Goal: Task Accomplishment & Management: Use online tool/utility

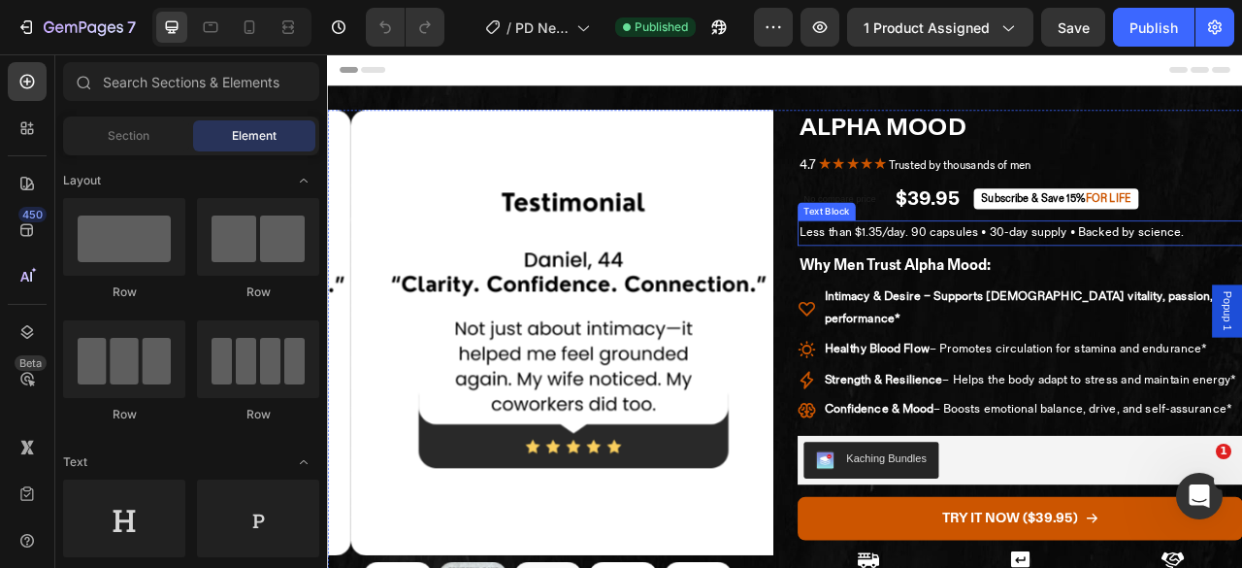
click at [1060, 277] on p "Less than $1.35/day. 90 capsules • 30-day supply • Backed by science." at bounding box center [1208, 282] width 563 height 28
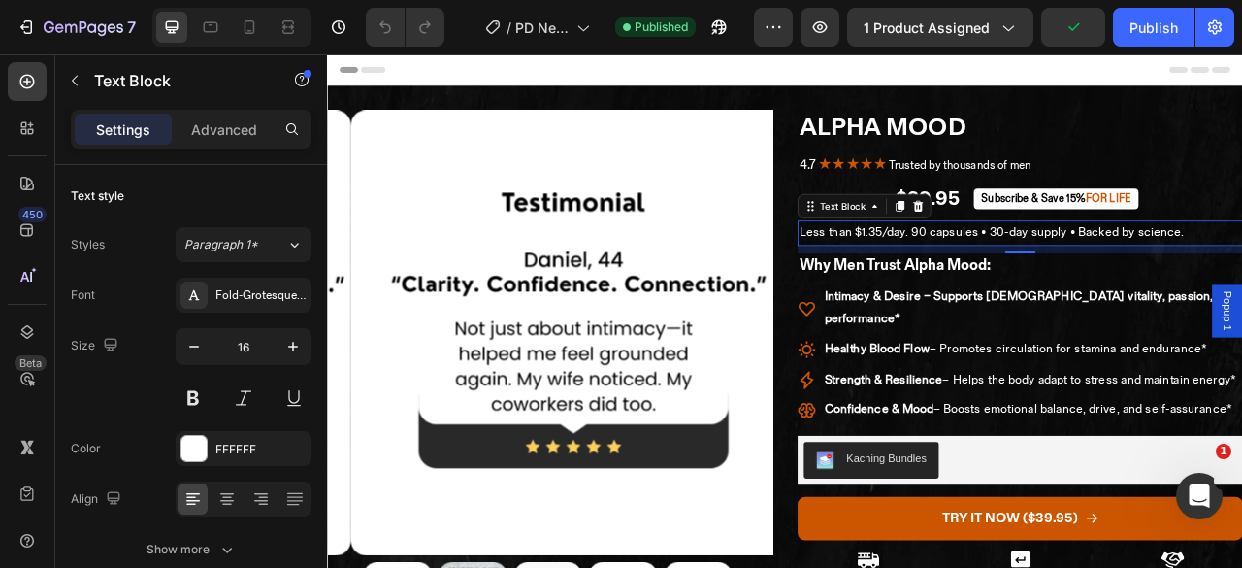
click at [1146, 284] on p "Less than $1.35/day. 90 capsules • 30-day supply • Backed by science." at bounding box center [1208, 282] width 563 height 28
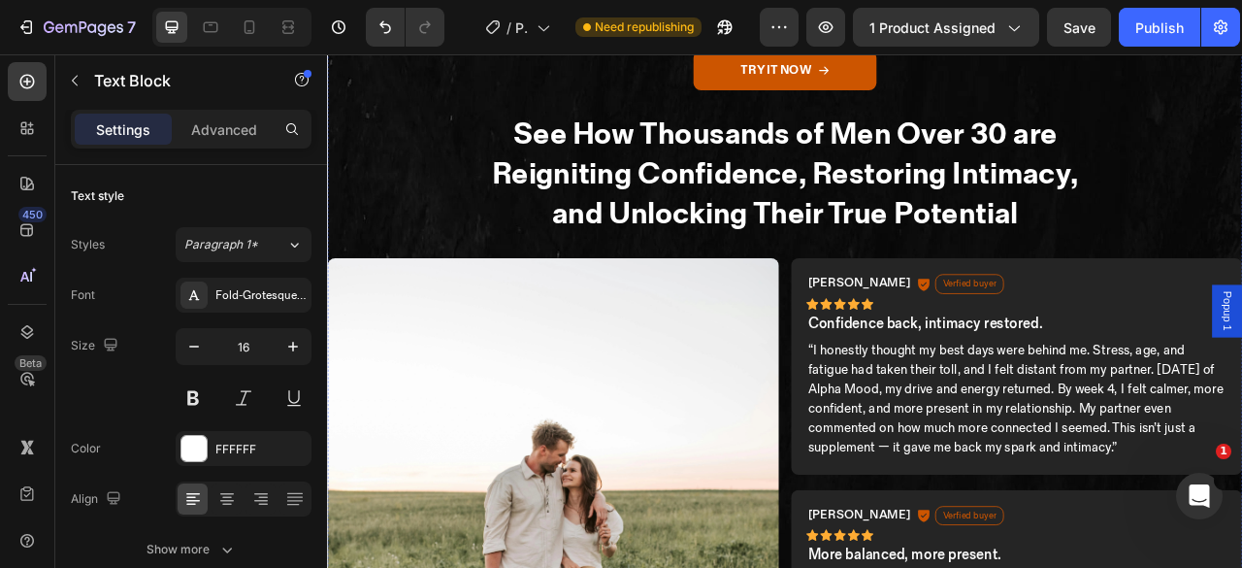
scroll to position [2071, 0]
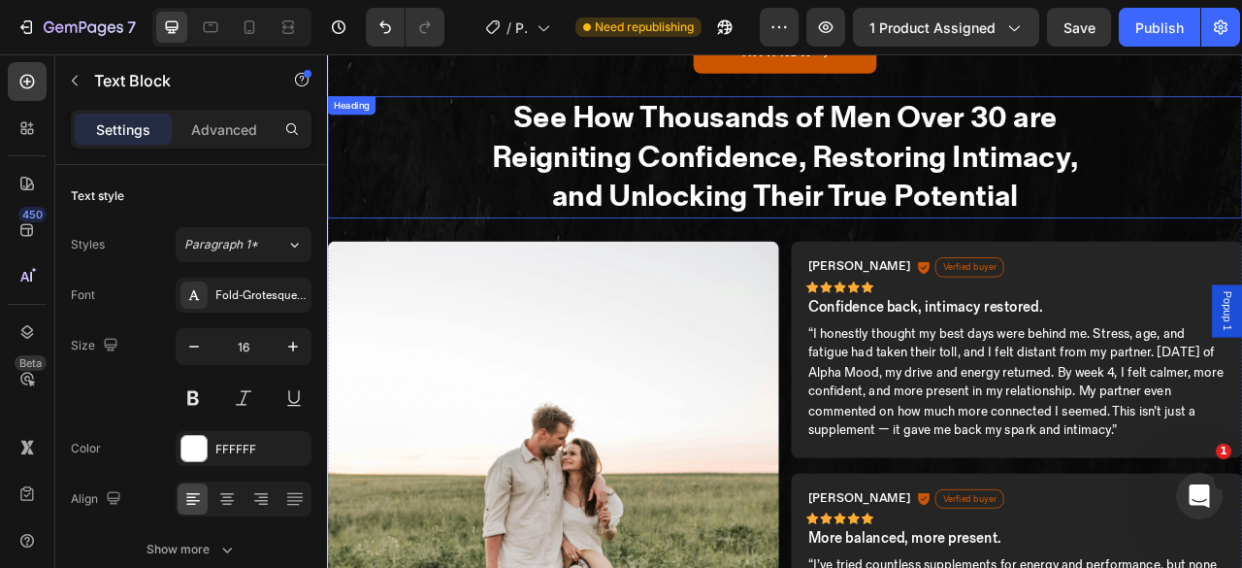
click at [1189, 135] on h2 "See How Thousands of Men Over 30 are Reigniting Confidence, Restoring Intimacy,…" at bounding box center [909, 185] width 1165 height 155
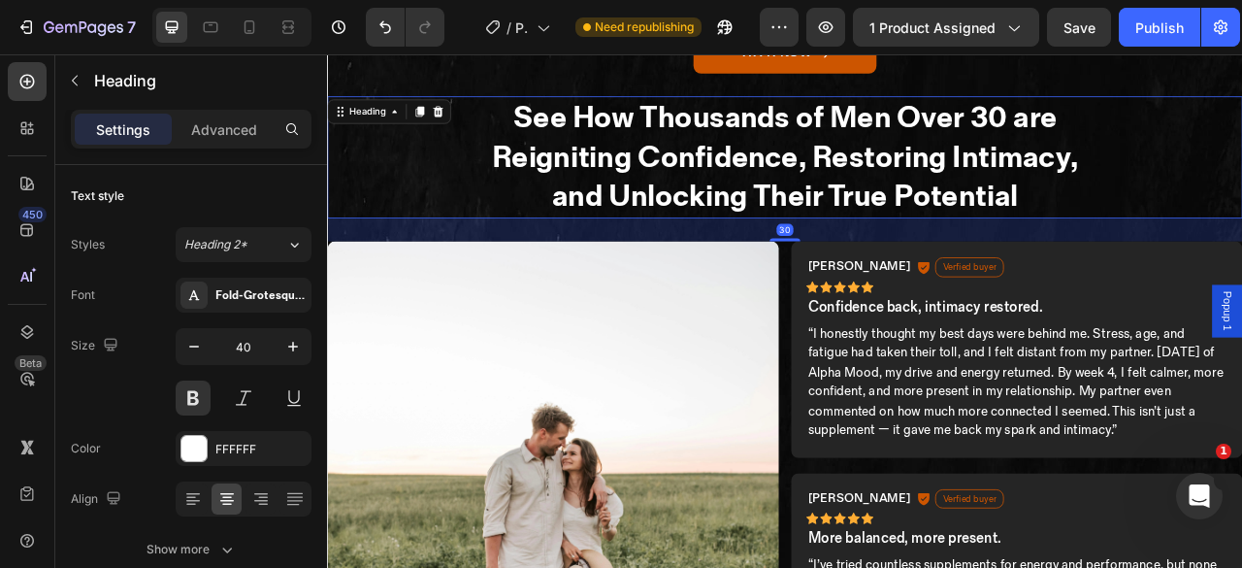
click at [1189, 135] on h2 "See How Thousands of Men Over 30 are Reigniting Confidence, Restoring Intimacy,…" at bounding box center [909, 185] width 1165 height 155
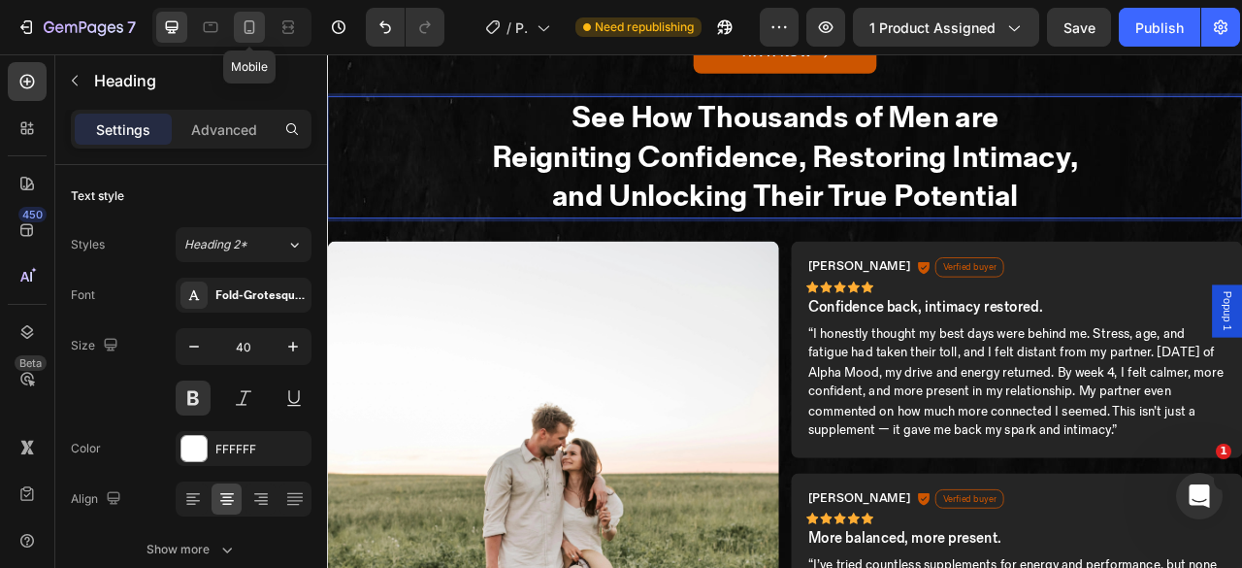
click at [259, 28] on icon at bounding box center [249, 26] width 19 height 19
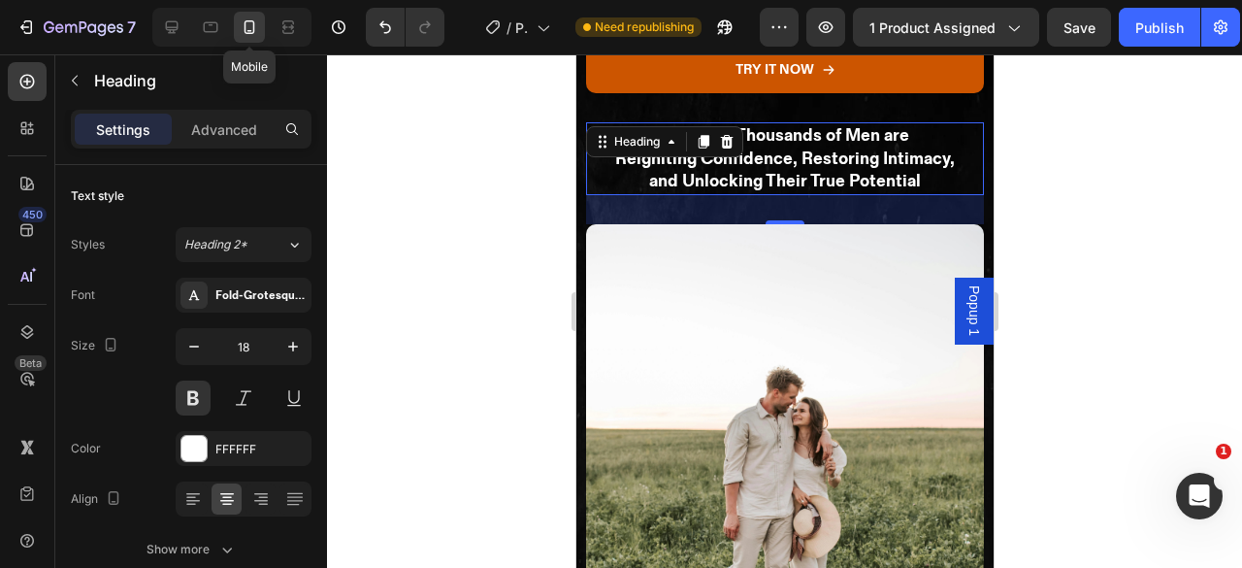
scroll to position [2468, 0]
click at [178, 30] on icon at bounding box center [171, 26] width 19 height 19
type input "40"
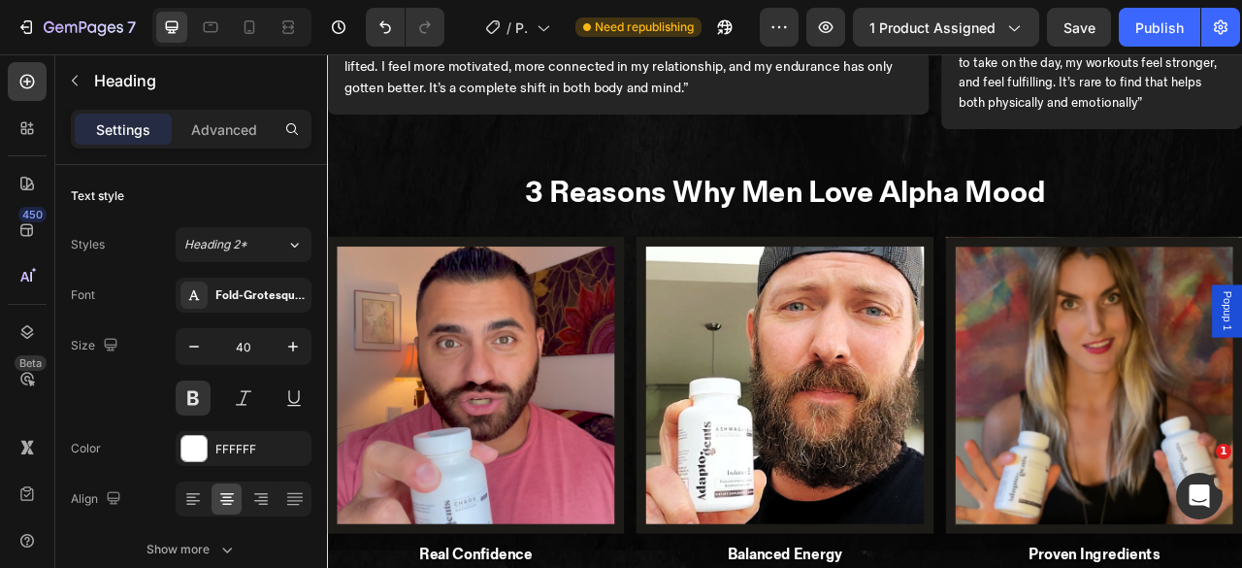
scroll to position [3199, 0]
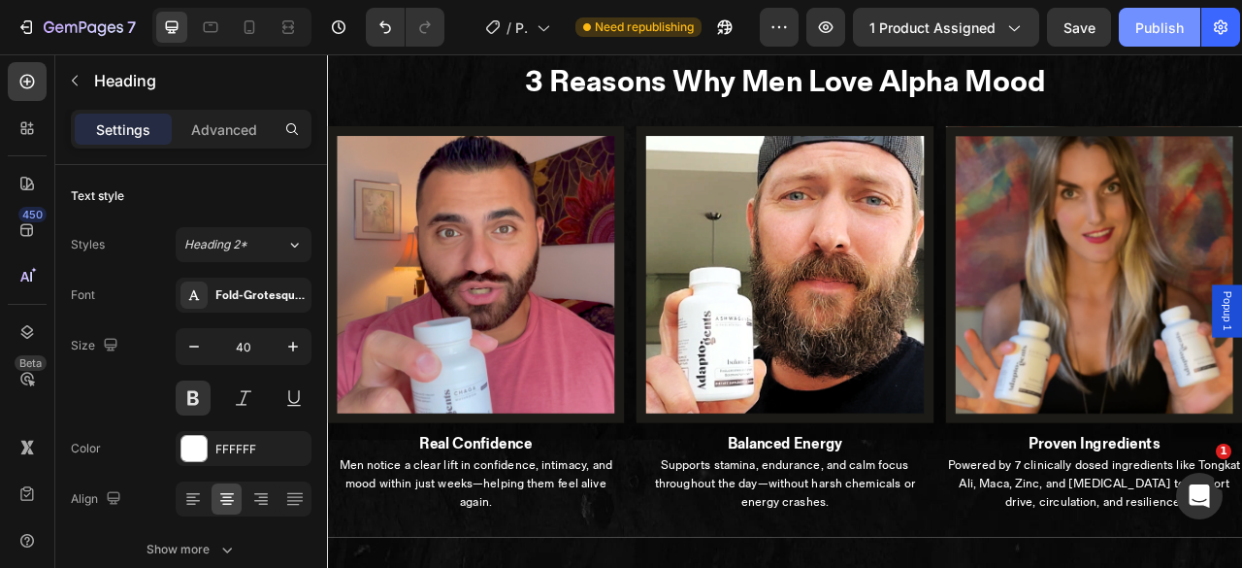
click at [1154, 25] on div "Publish" at bounding box center [1160, 27] width 49 height 20
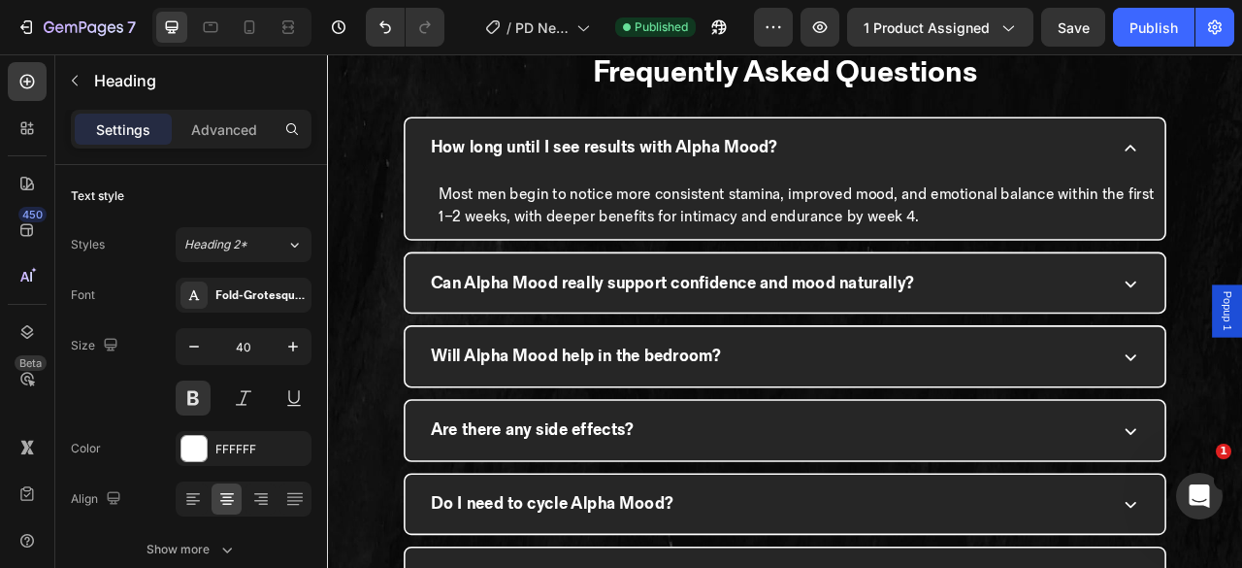
scroll to position [5505, 0]
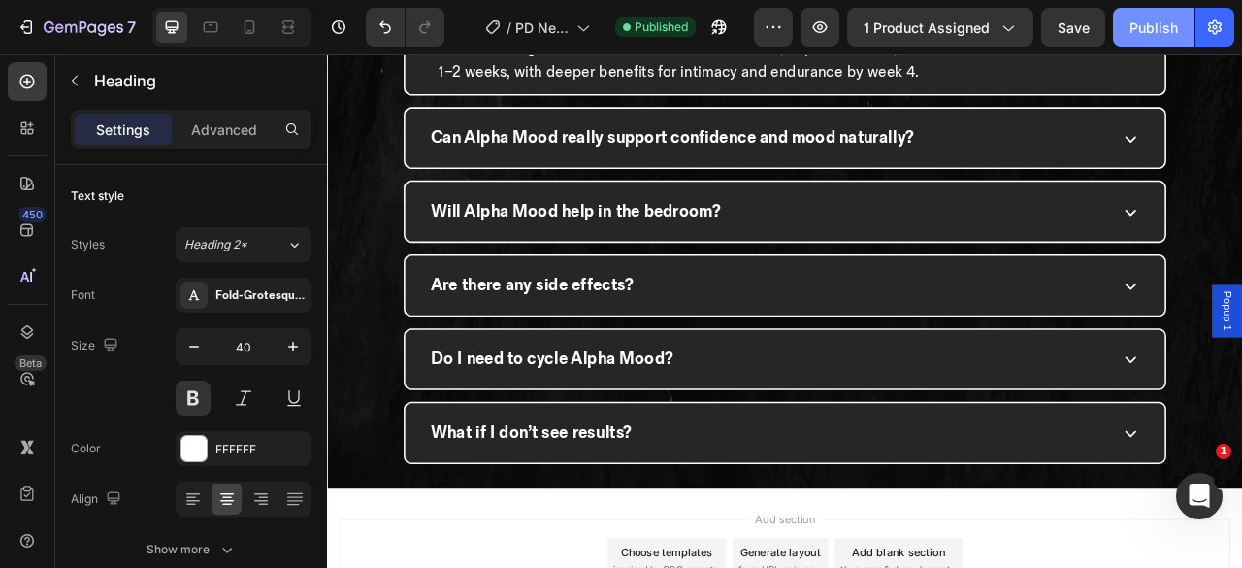
click at [1141, 20] on div "Publish" at bounding box center [1154, 27] width 49 height 20
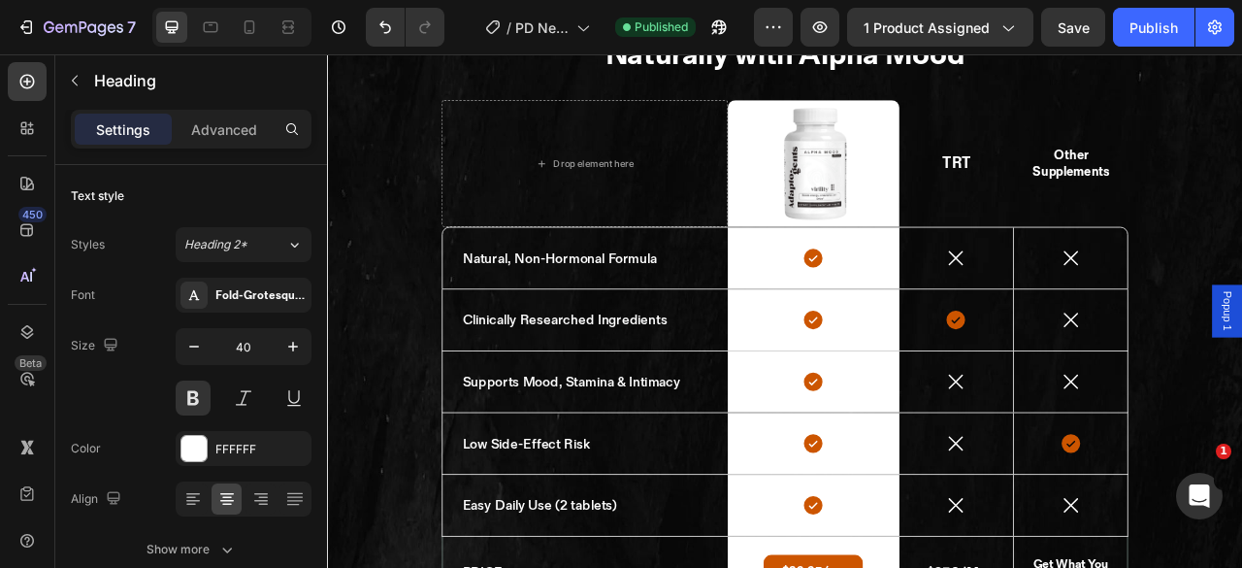
scroll to position [3843, 0]
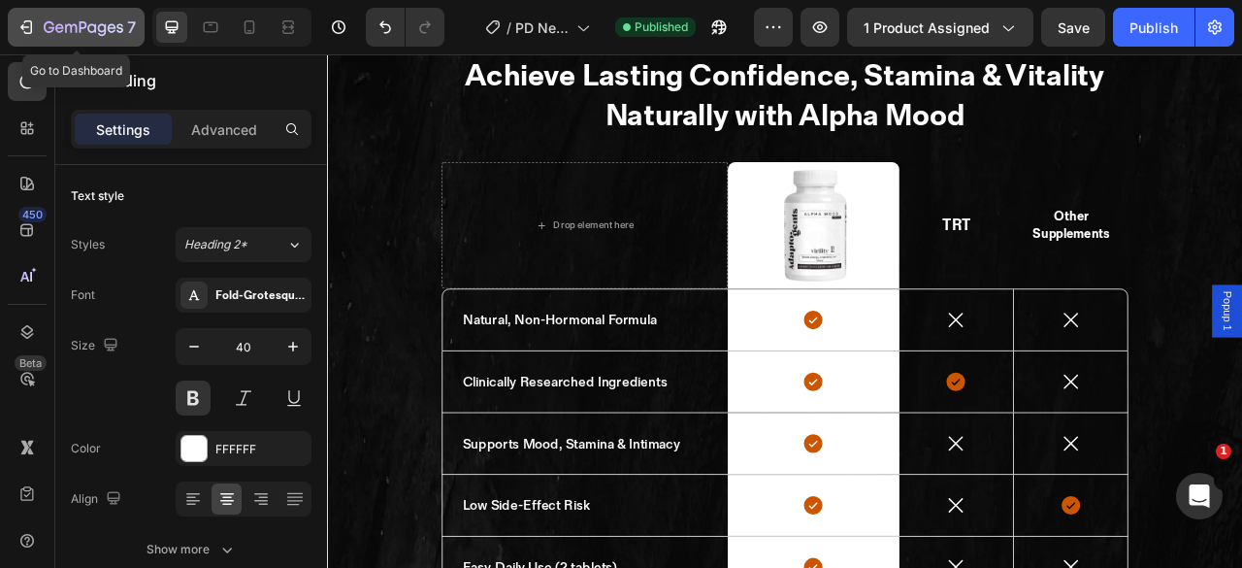
click at [39, 32] on div "7" at bounding box center [76, 27] width 119 height 23
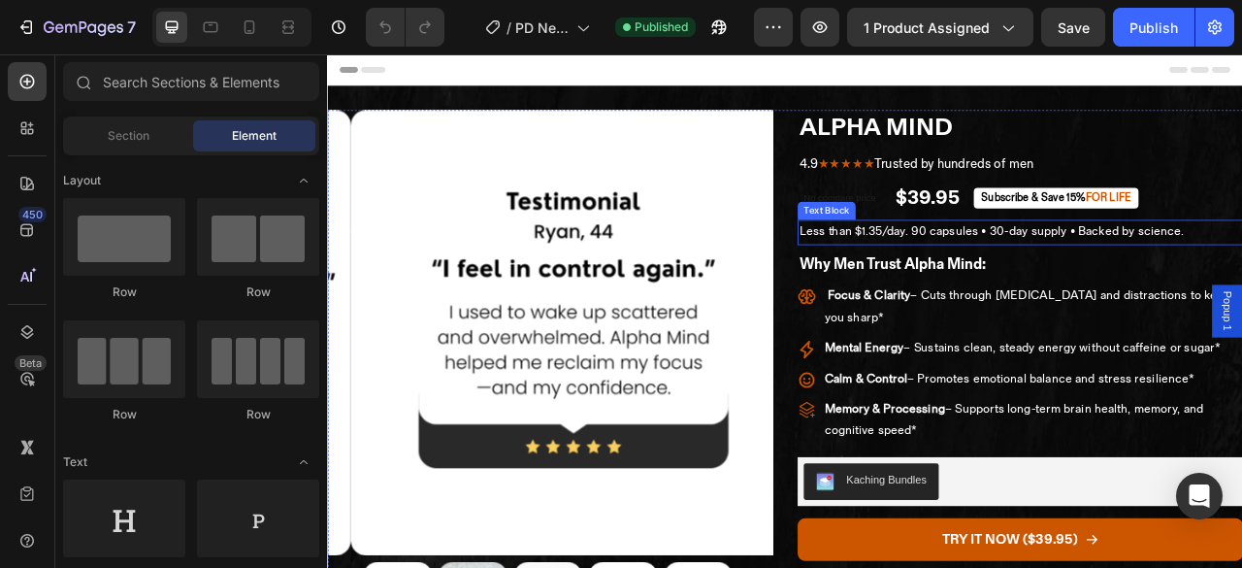
click at [1087, 282] on p "Less than $1.35/day. 90 capsules • 30-day supply • Backed by science." at bounding box center [1208, 281] width 563 height 28
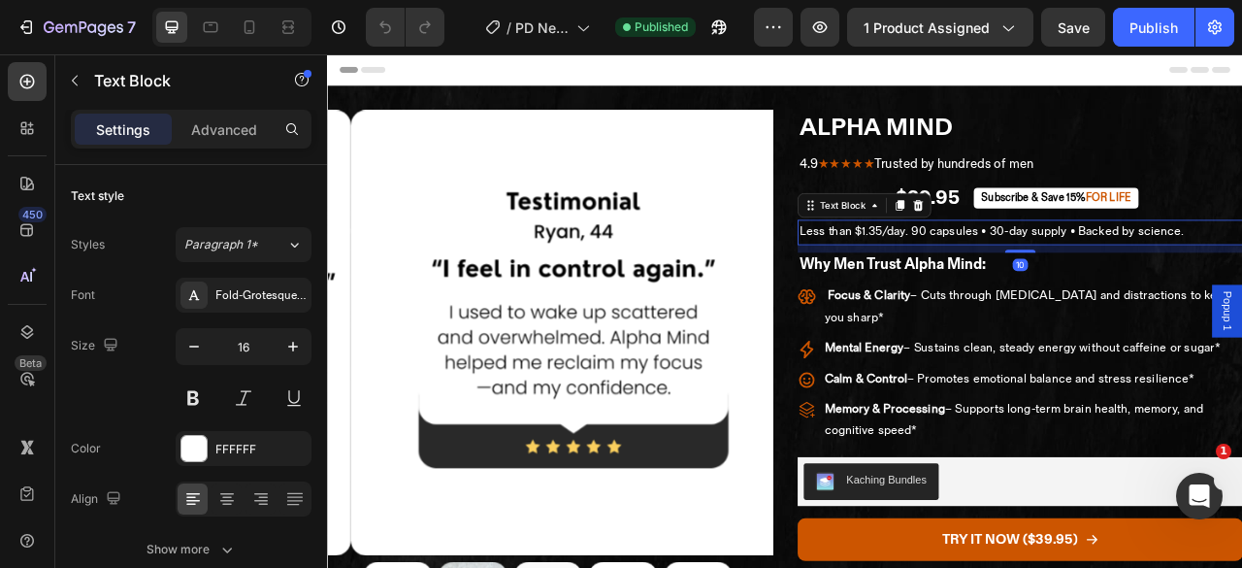
click at [1076, 281] on p "Less than $1.35/day. 90 capsules • 30-day supply • Backed by science." at bounding box center [1208, 281] width 563 height 28
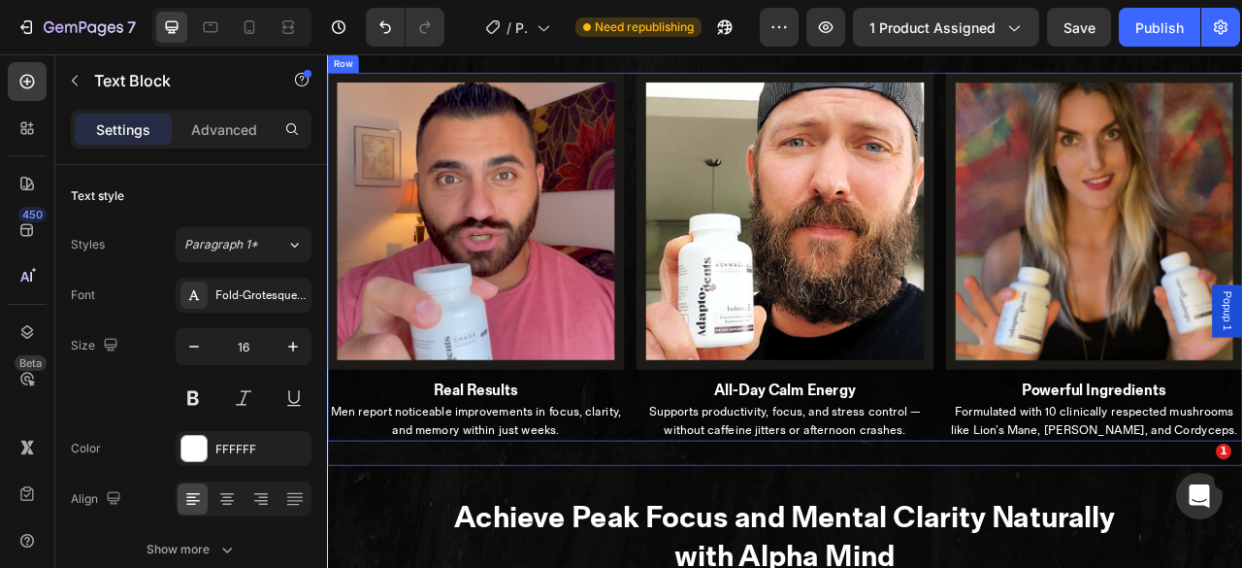
scroll to position [3136, 0]
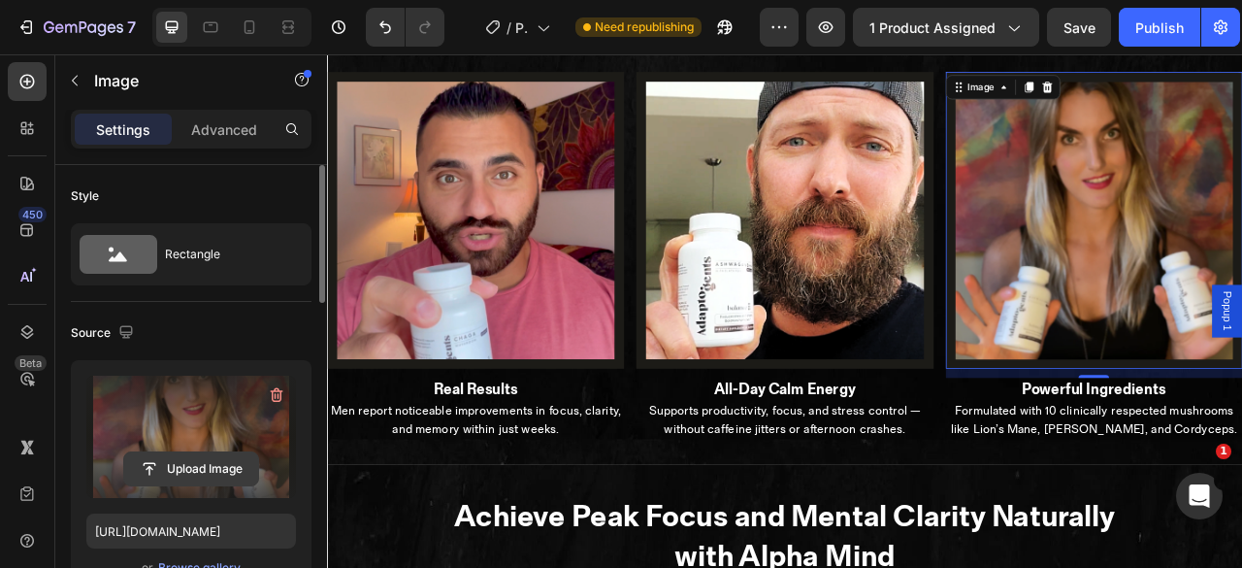
click at [190, 465] on input "file" at bounding box center [191, 468] width 134 height 33
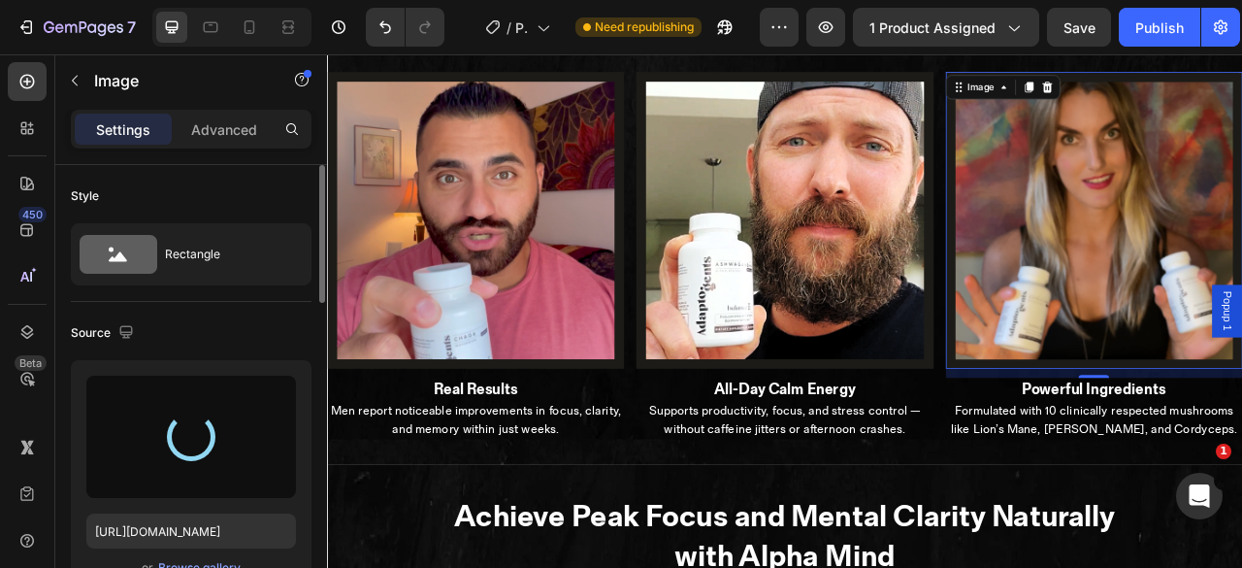
type input "[URL][DOMAIN_NAME]"
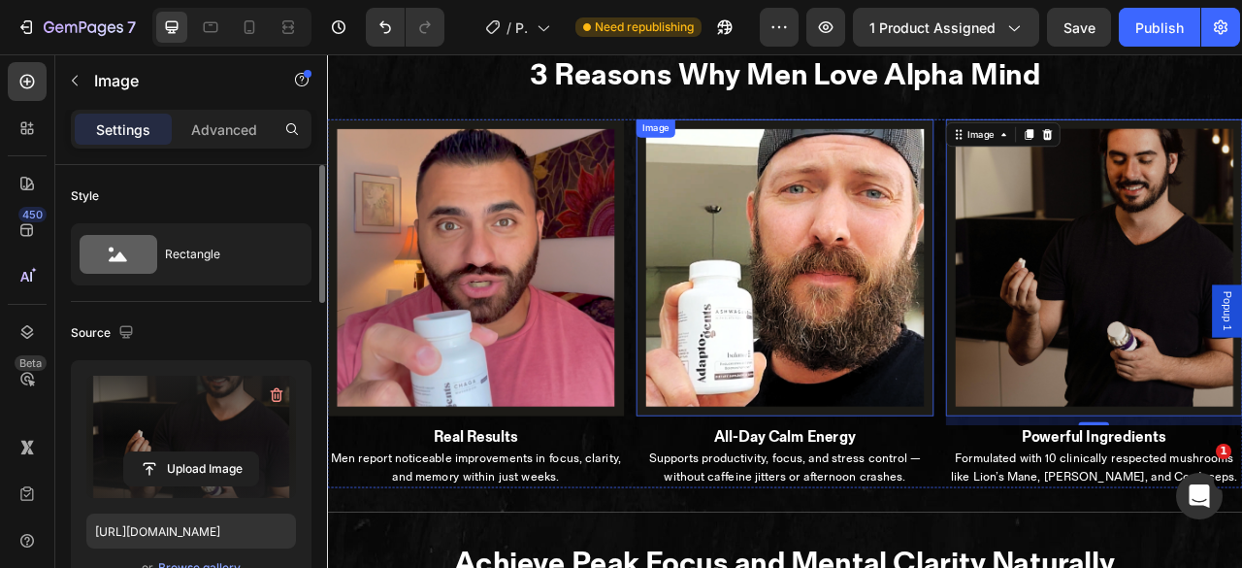
scroll to position [3074, 0]
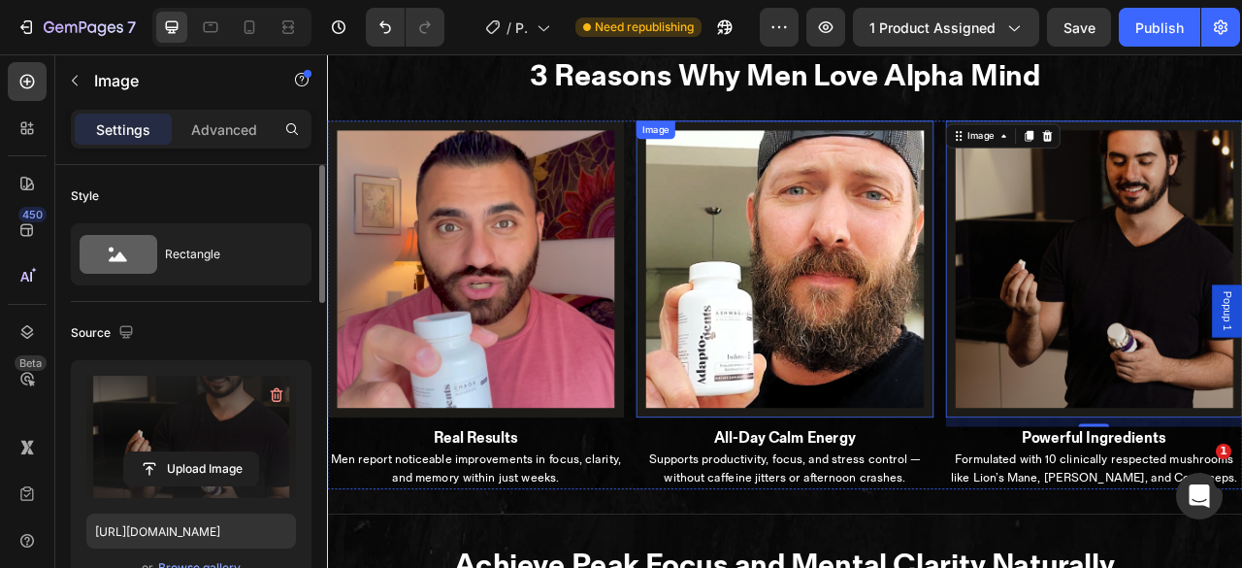
click at [1035, 208] on img at bounding box center [909, 328] width 378 height 378
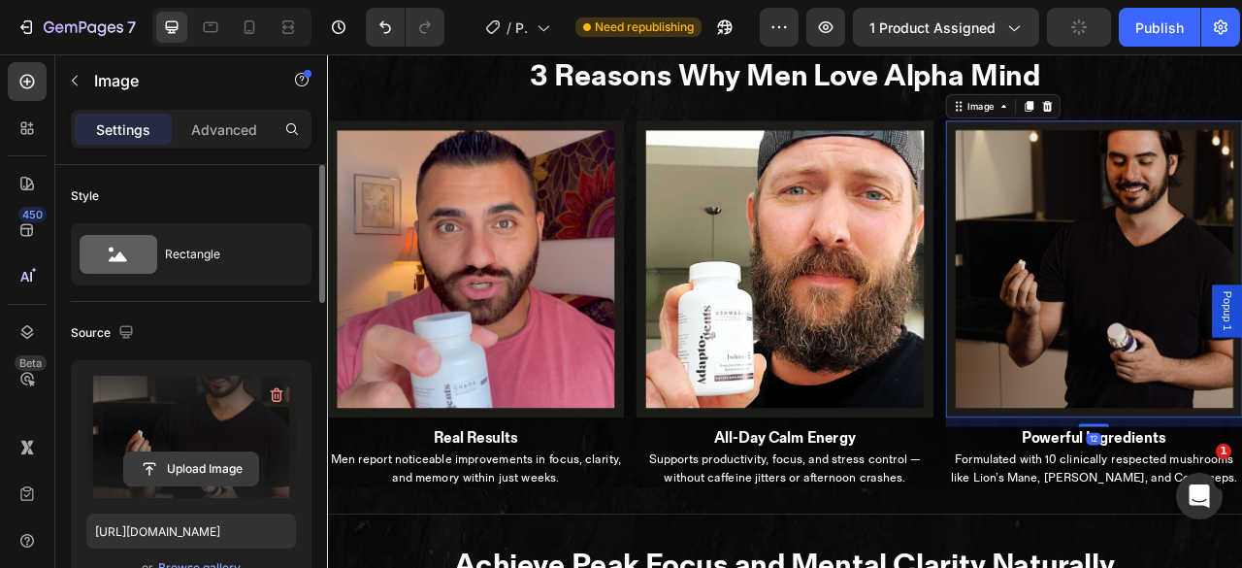
click at [196, 469] on input "file" at bounding box center [191, 468] width 134 height 33
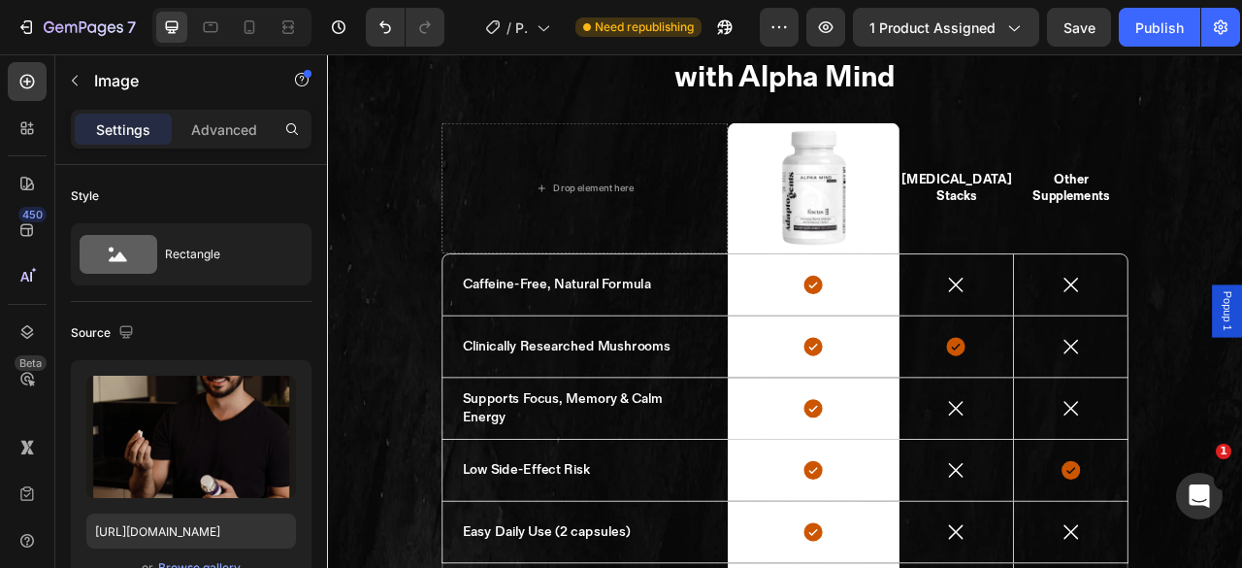
scroll to position [3735, 0]
click at [255, 26] on icon at bounding box center [249, 26] width 19 height 19
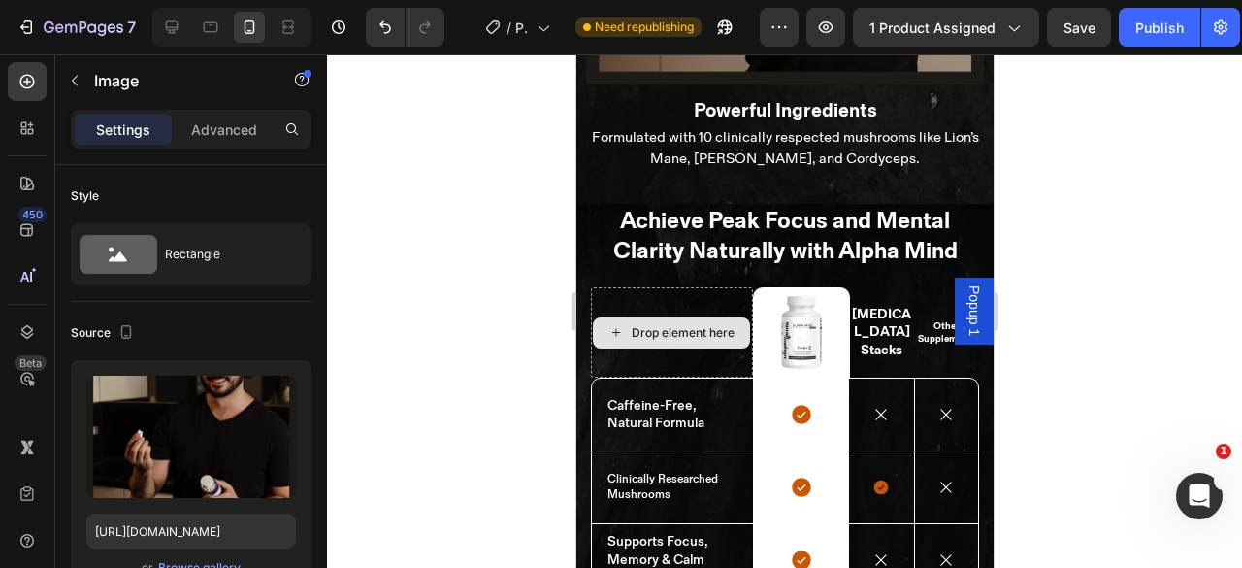
scroll to position [5490, 0]
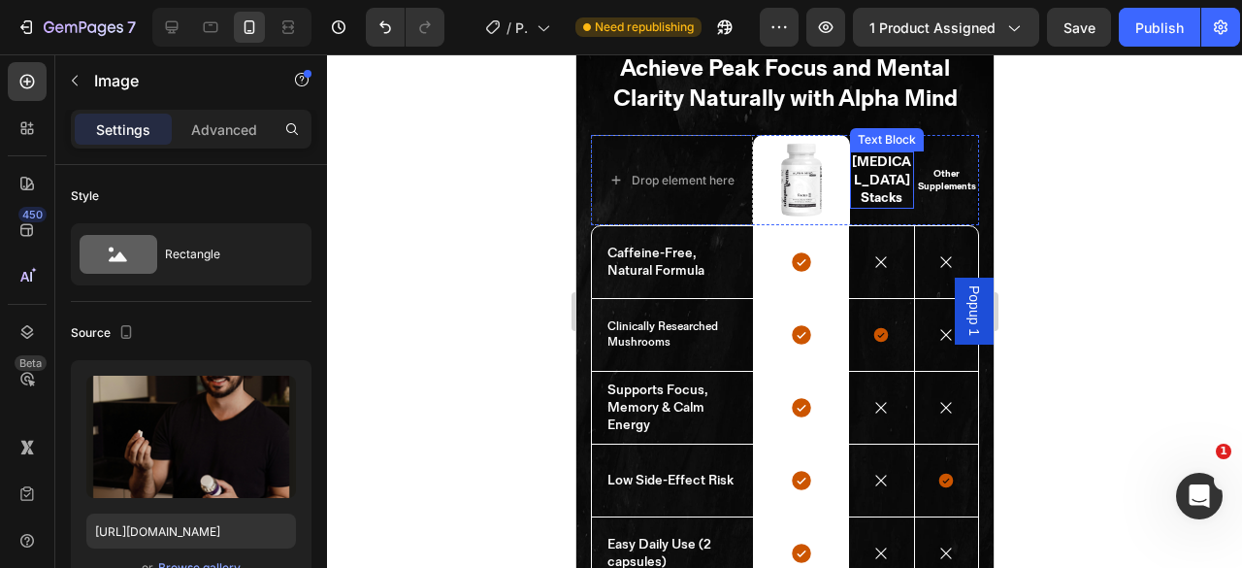
click at [872, 183] on p "[MEDICAL_DATA]" at bounding box center [881, 170] width 61 height 35
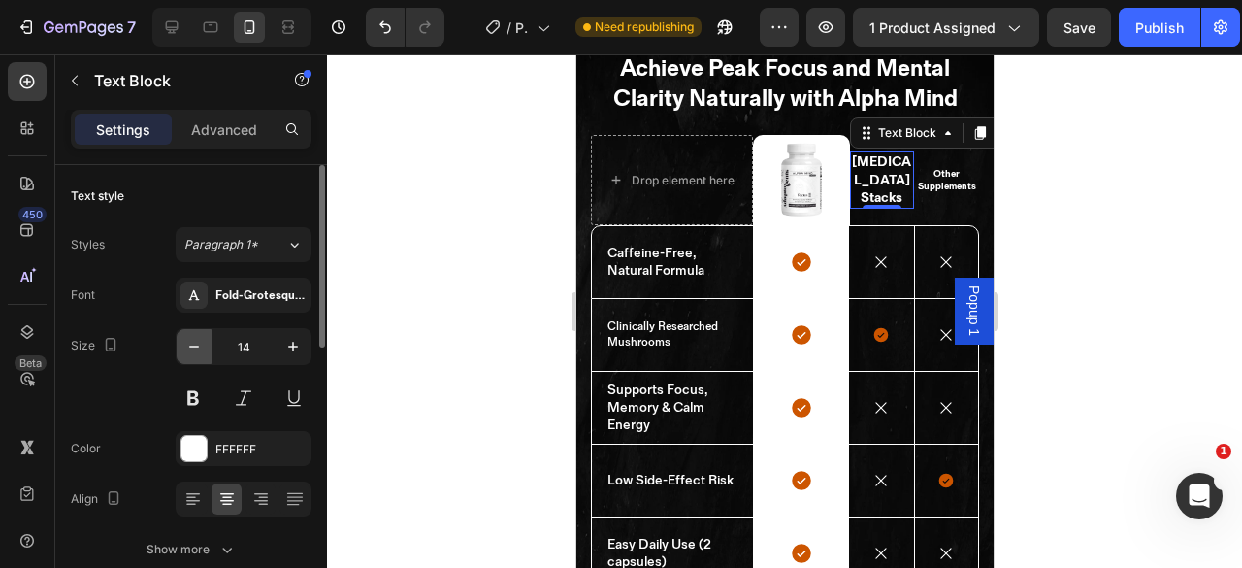
click at [190, 350] on icon "button" at bounding box center [193, 346] width 19 height 19
type input "13"
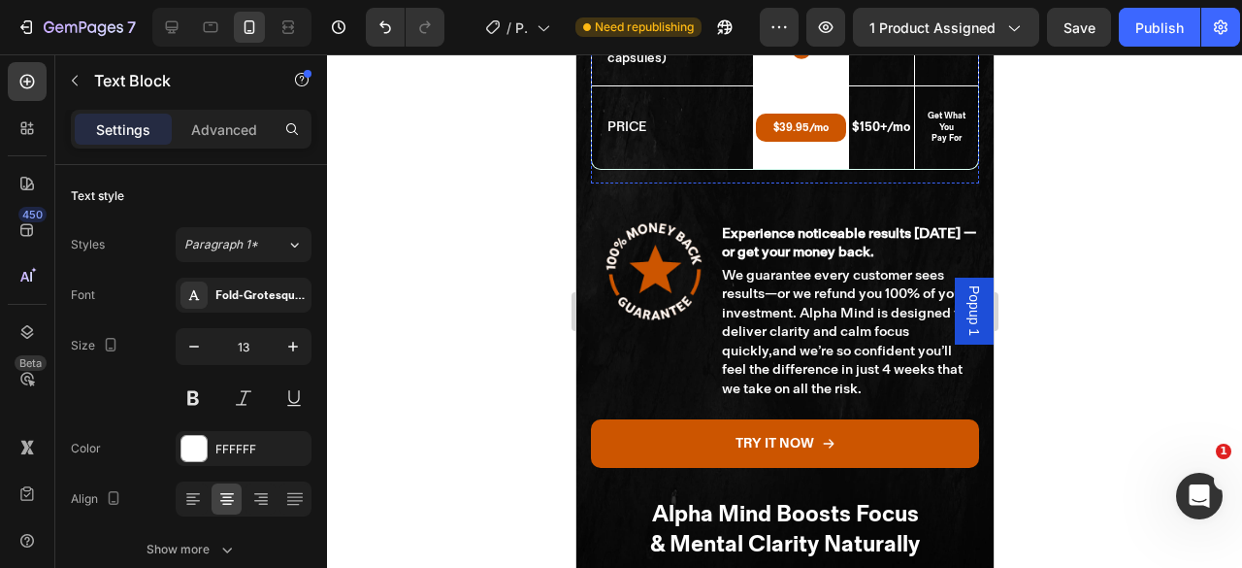
scroll to position [5997, 0]
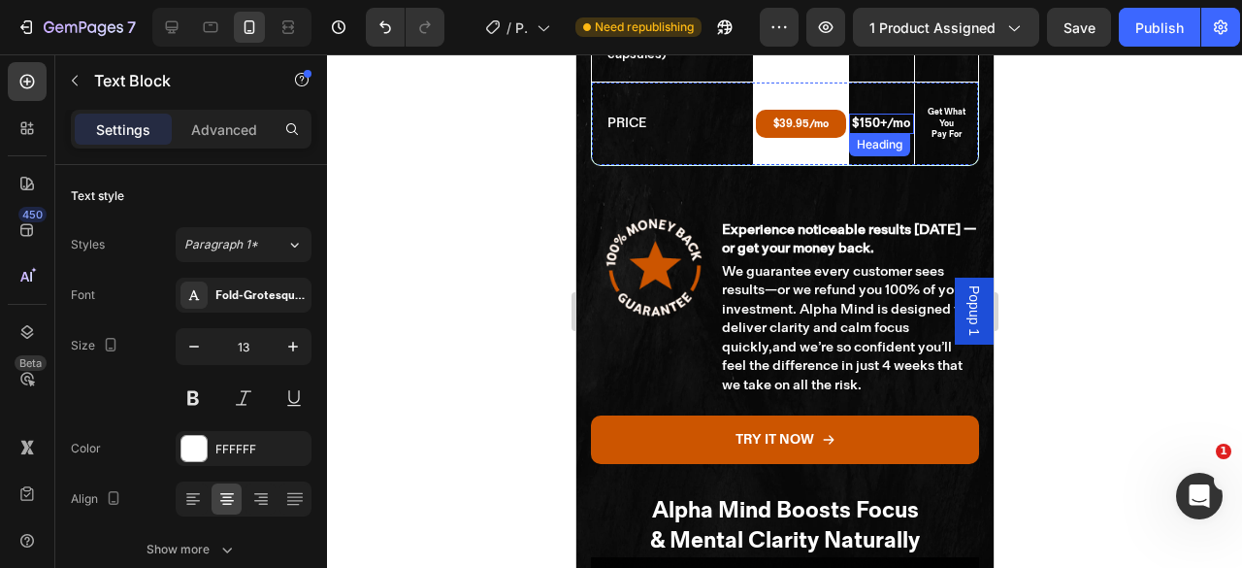
click at [875, 121] on h2 "$150+/mo" at bounding box center [880, 124] width 64 height 20
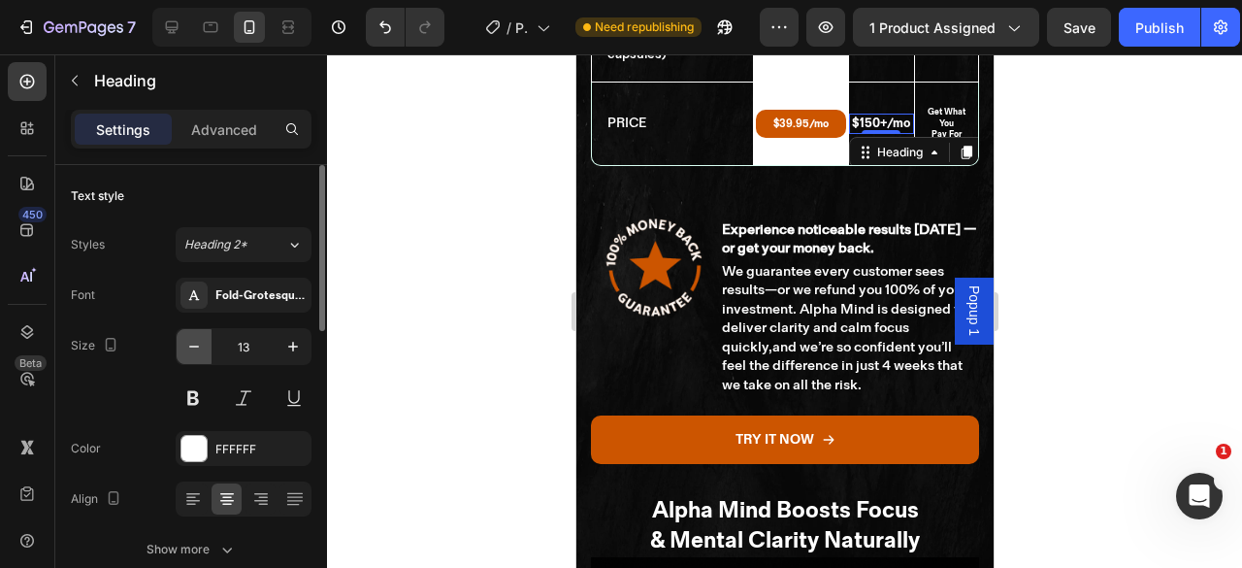
click at [198, 350] on icon "button" at bounding box center [193, 346] width 19 height 19
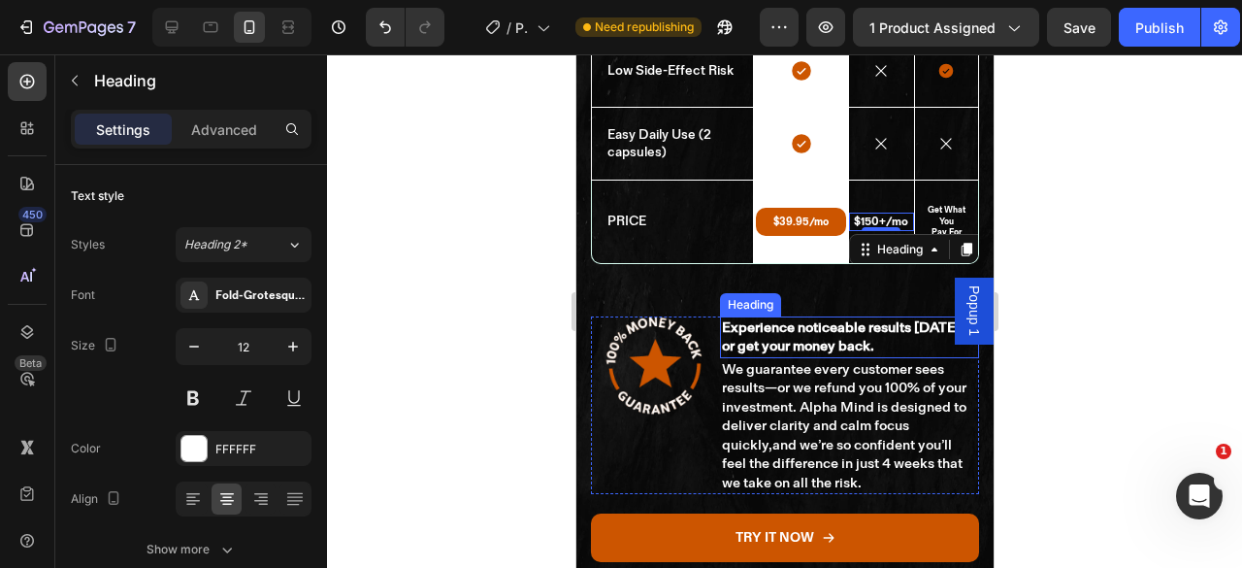
scroll to position [5897, 0]
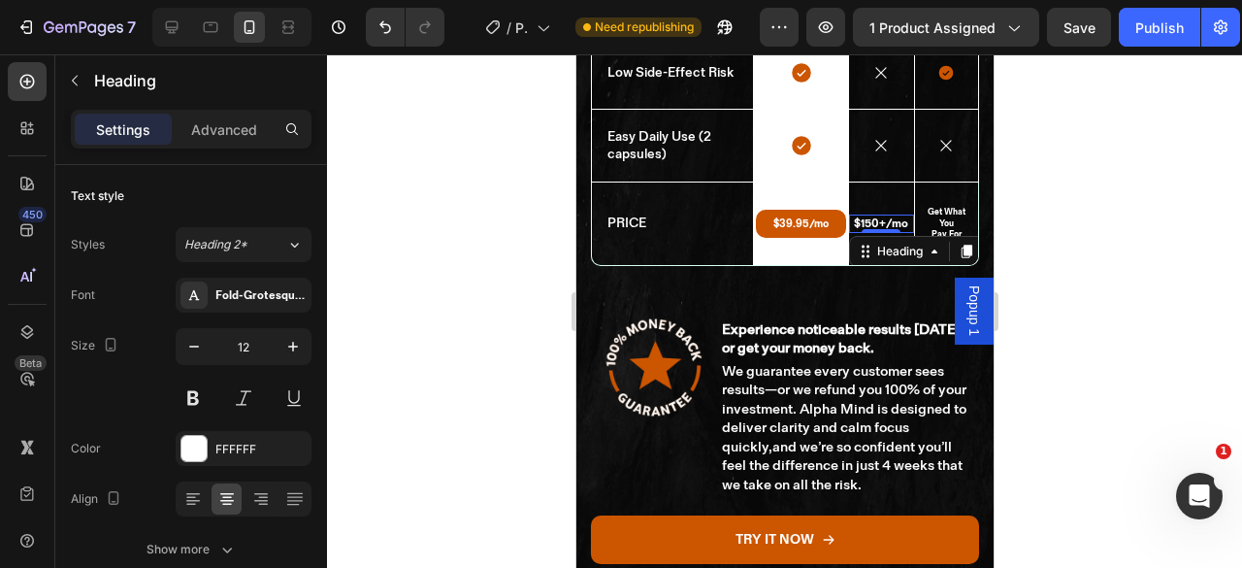
click at [893, 225] on h2 "$150+/mo" at bounding box center [880, 224] width 64 height 19
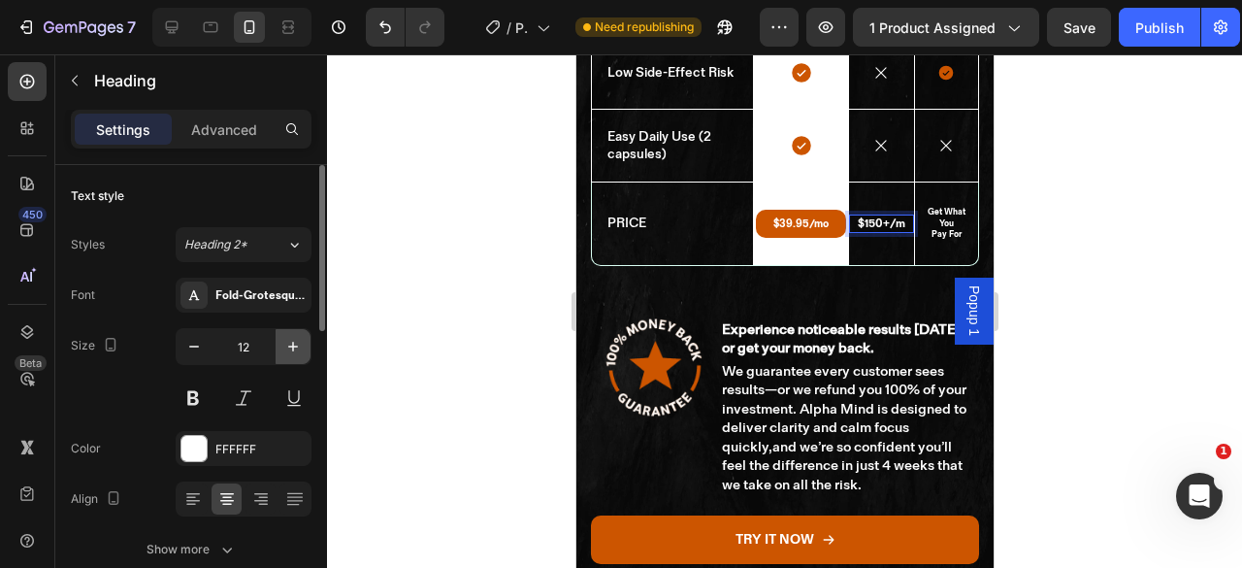
click at [297, 346] on icon "button" at bounding box center [293, 347] width 10 height 10
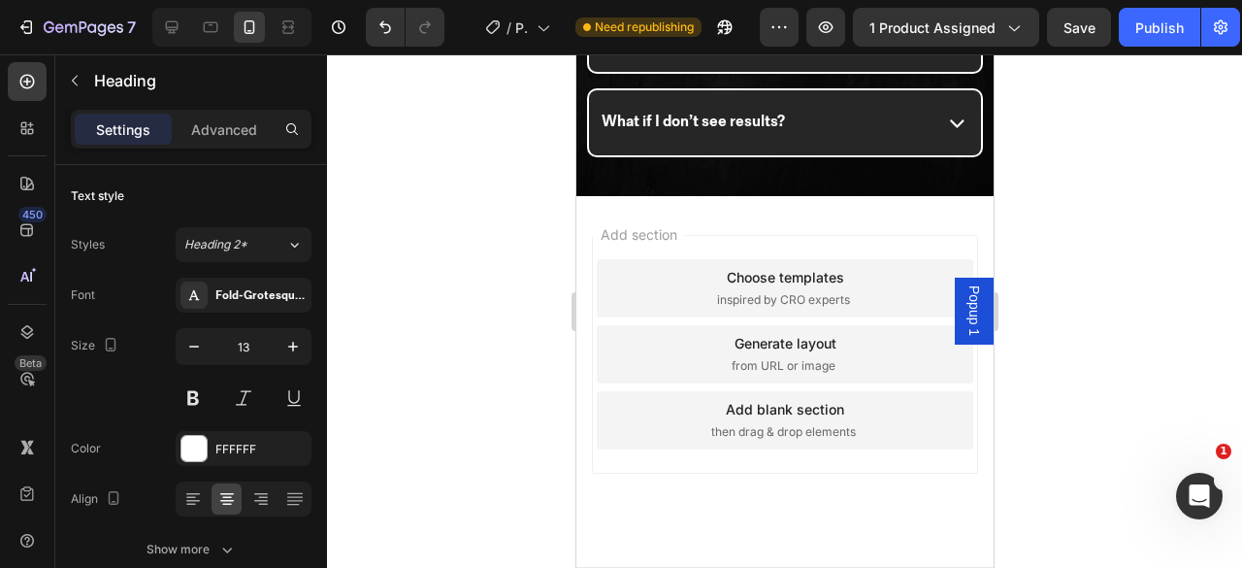
scroll to position [7611, 0]
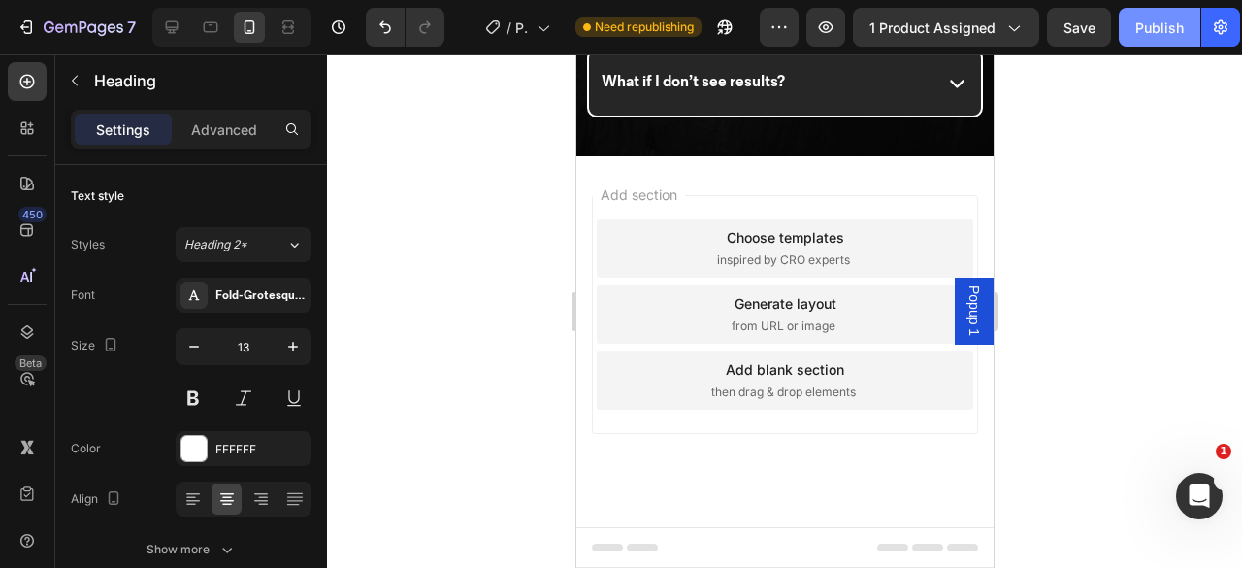
click at [1159, 22] on div "Publish" at bounding box center [1160, 27] width 49 height 20
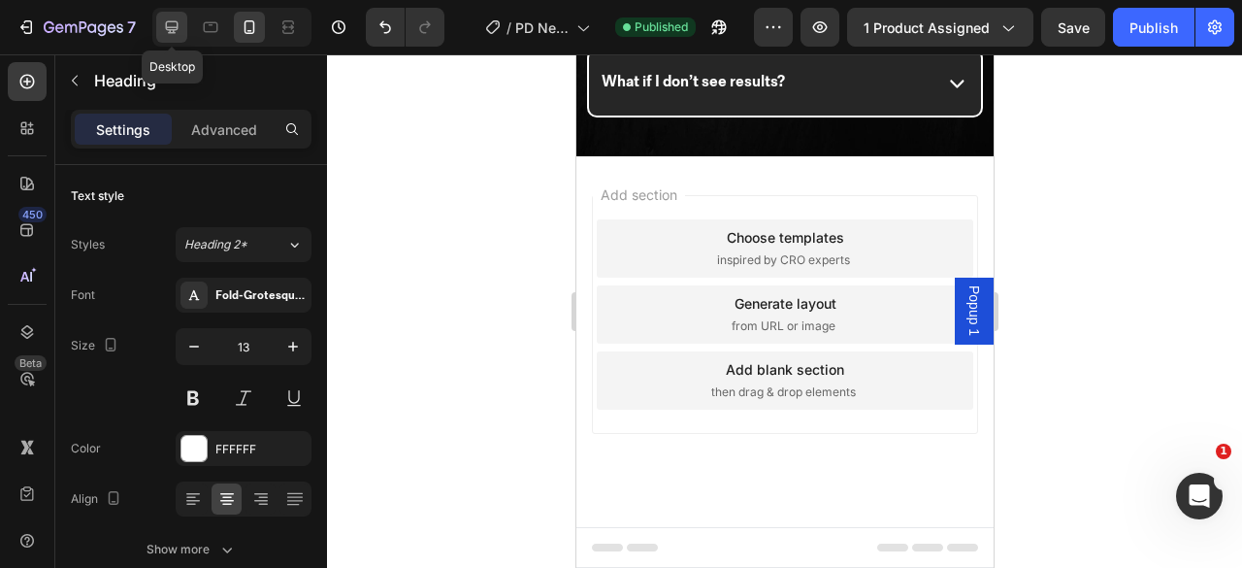
click at [175, 24] on icon at bounding box center [171, 26] width 19 height 19
type input "18"
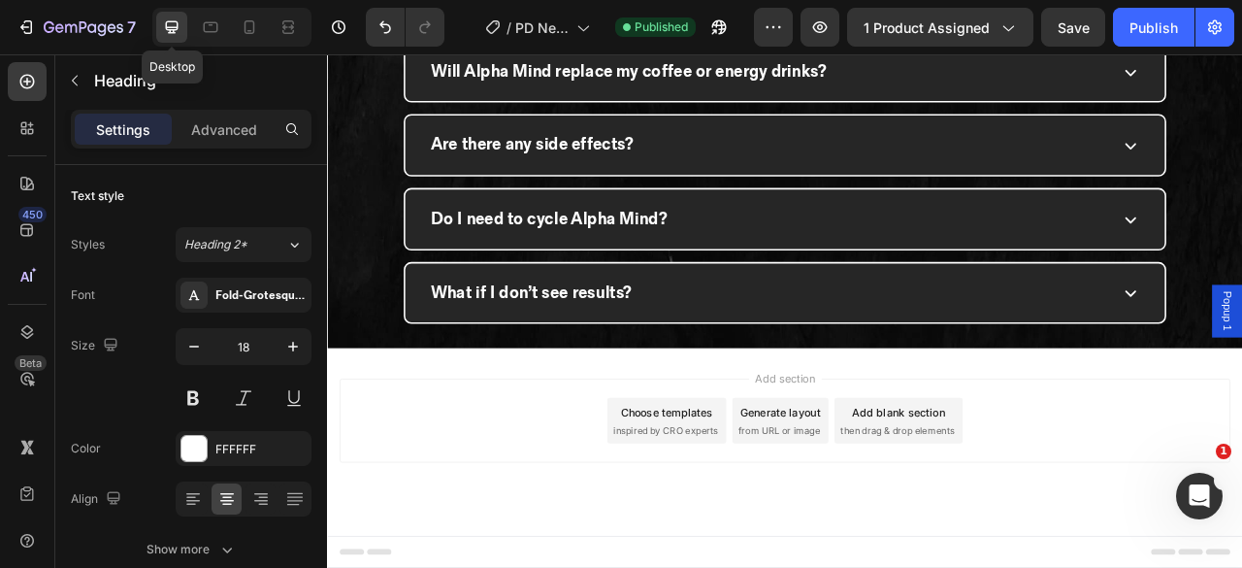
scroll to position [7233, 0]
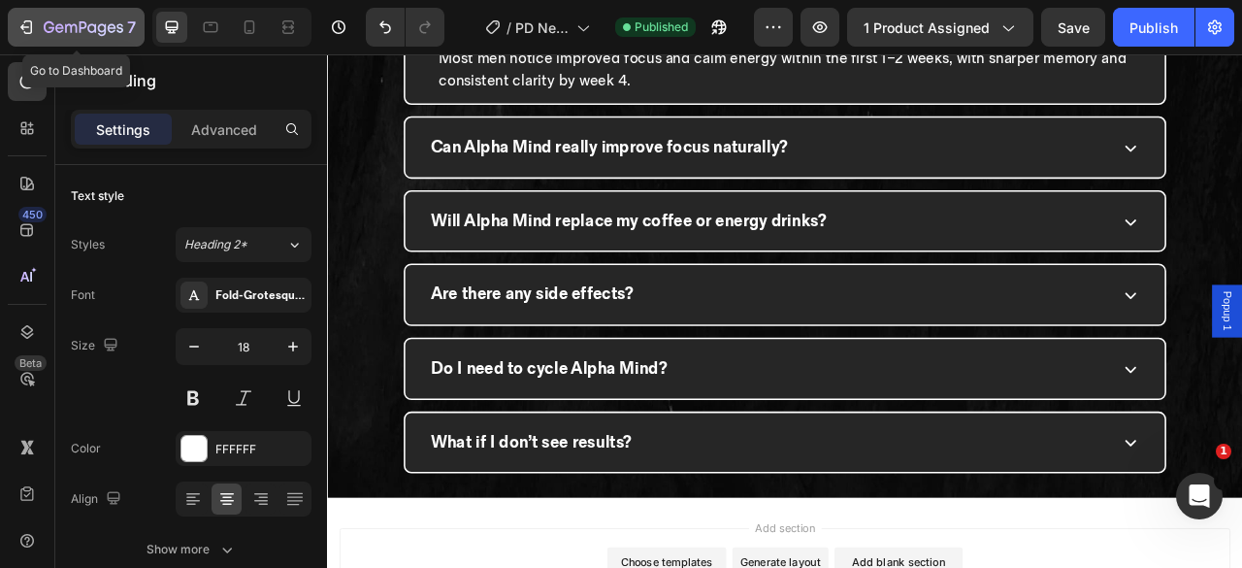
click at [29, 28] on icon "button" at bounding box center [26, 26] width 19 height 19
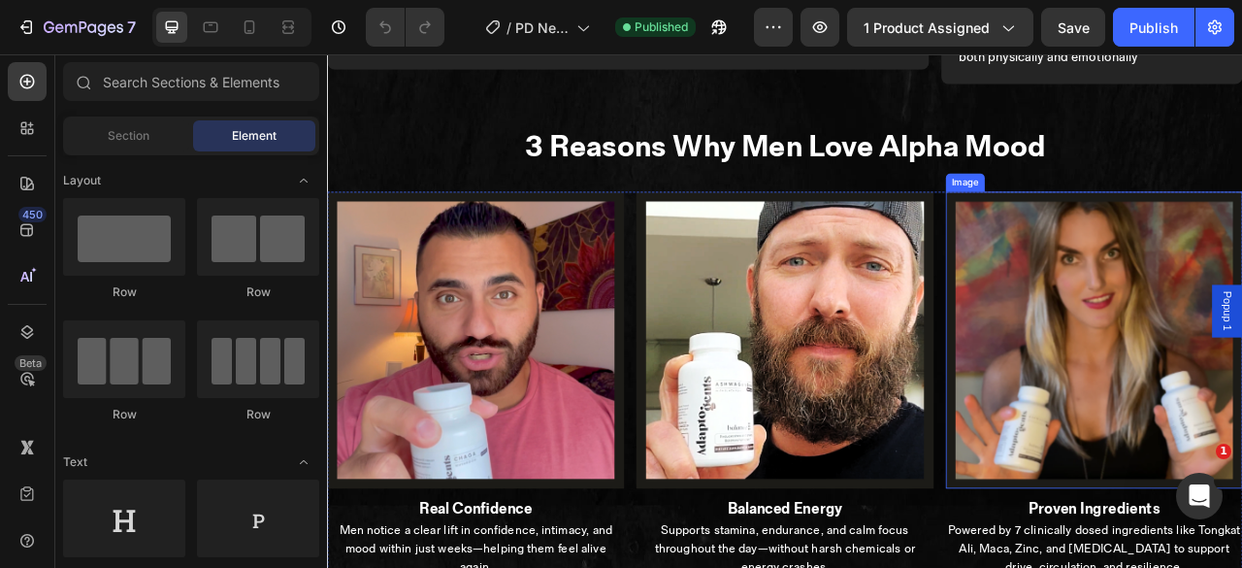
scroll to position [3232, 0]
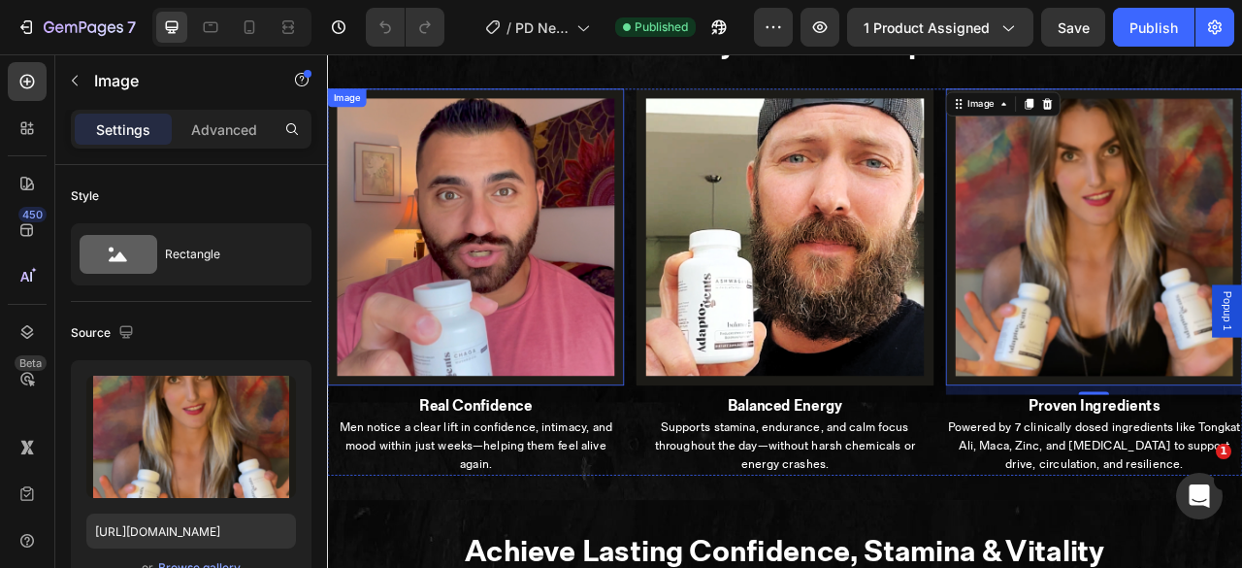
scroll to position [3248, 0]
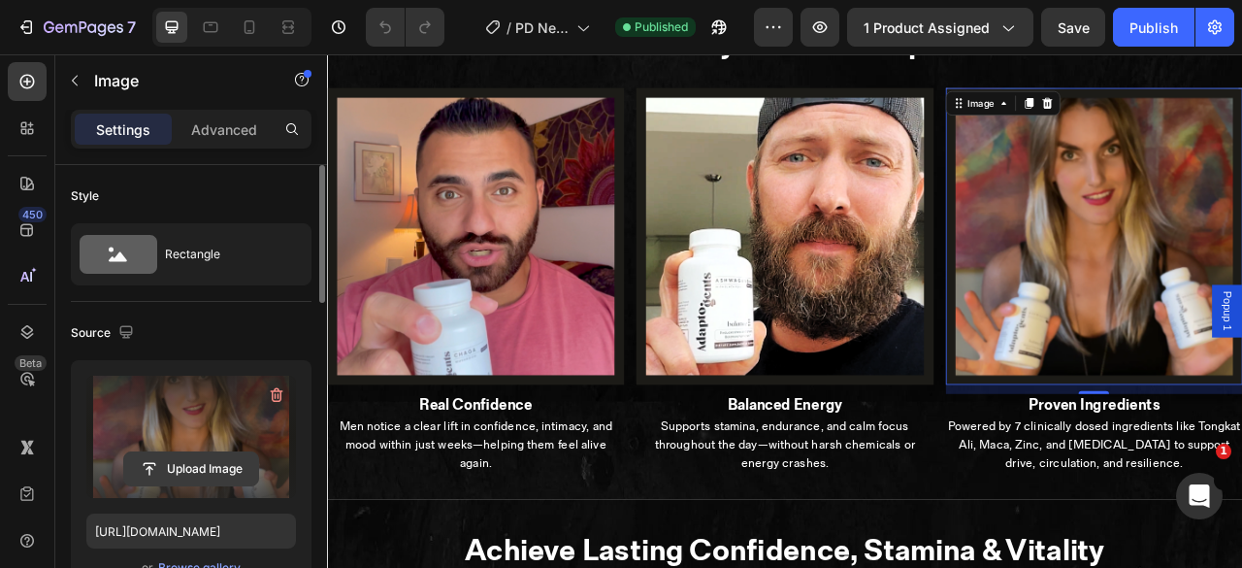
click at [185, 467] on input "file" at bounding box center [191, 468] width 134 height 33
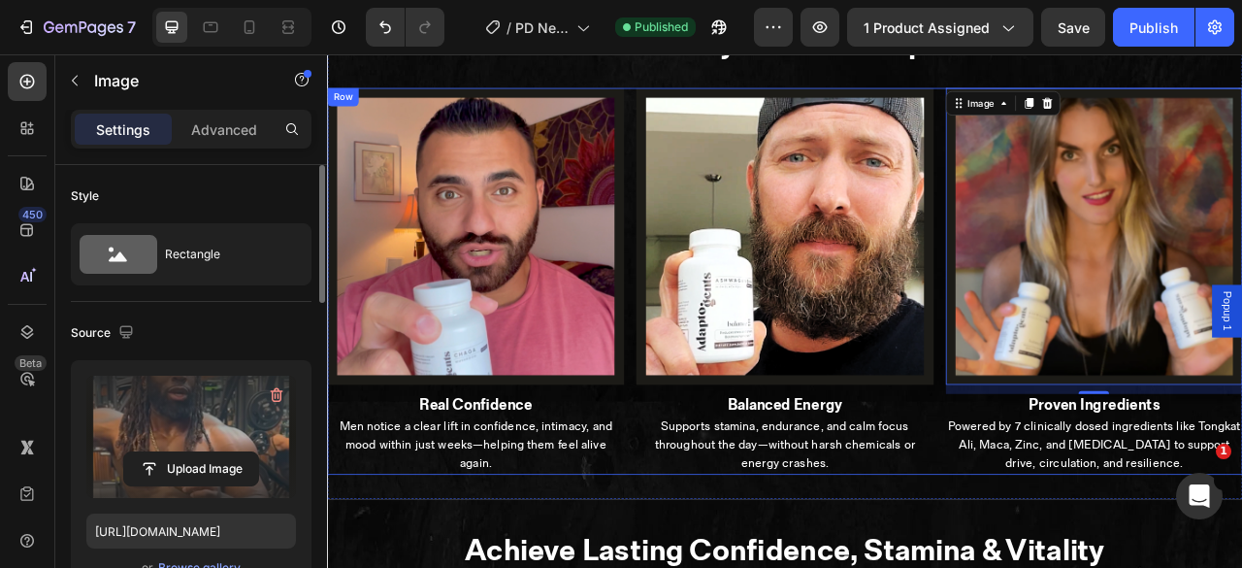
scroll to position [3256, 0]
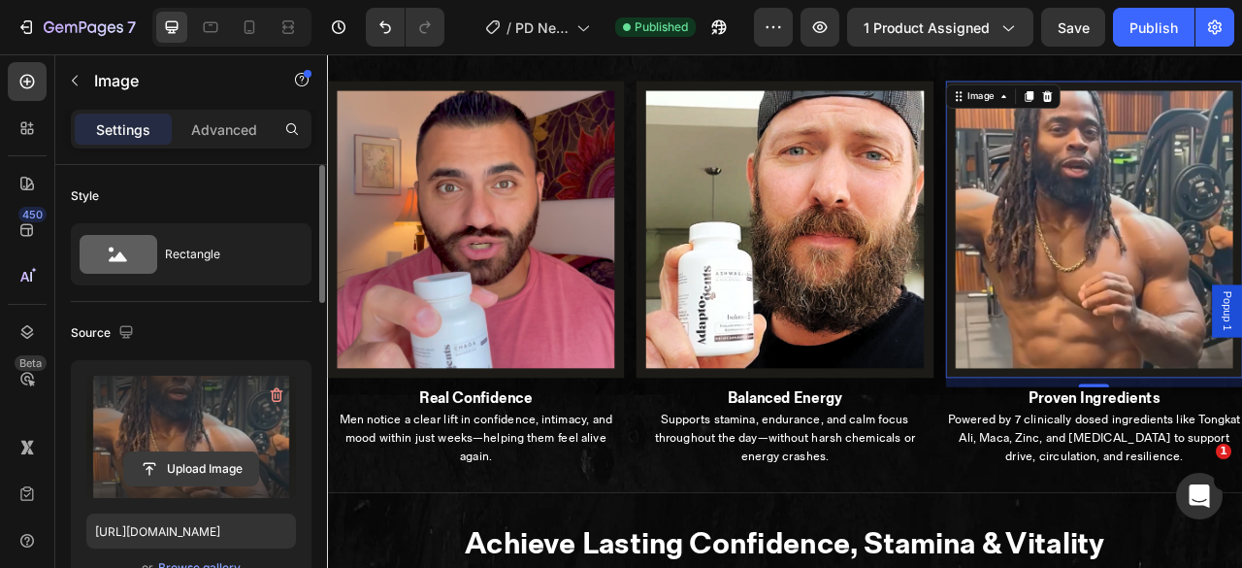
click at [187, 468] on input "file" at bounding box center [191, 468] width 134 height 33
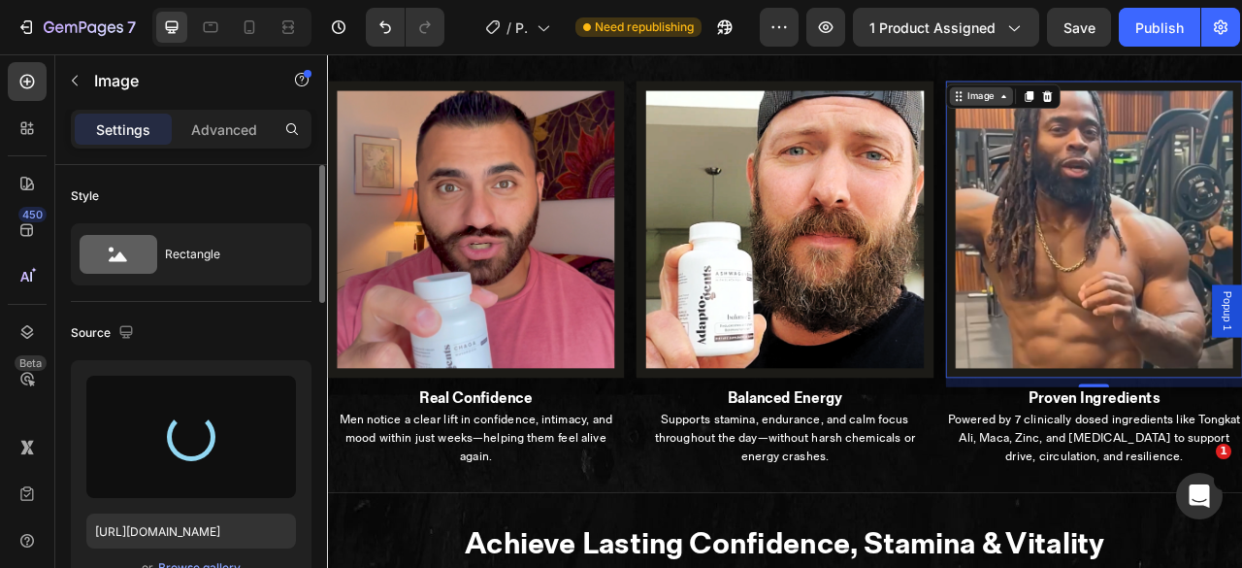
type input "[URL][DOMAIN_NAME]"
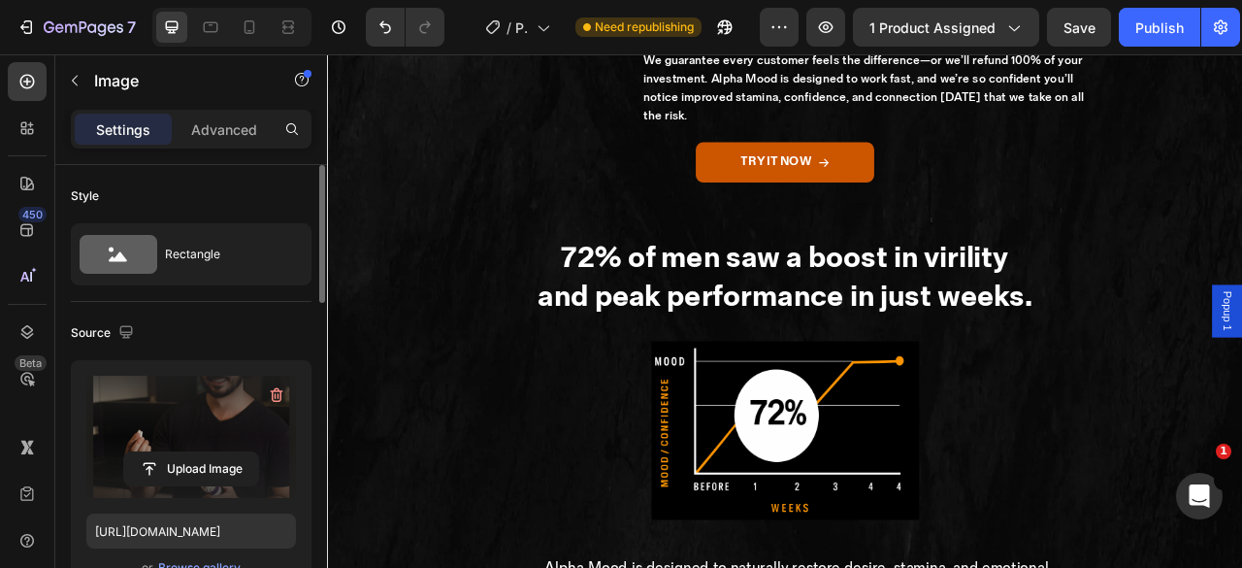
scroll to position [4755, 0]
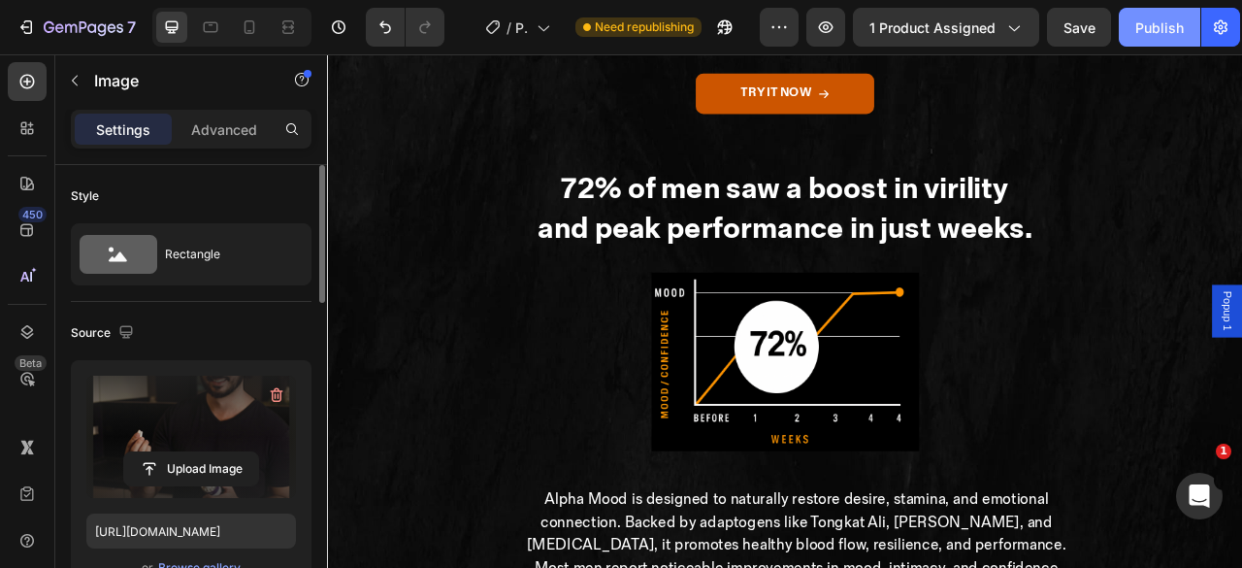
click at [1159, 28] on div "Publish" at bounding box center [1160, 27] width 49 height 20
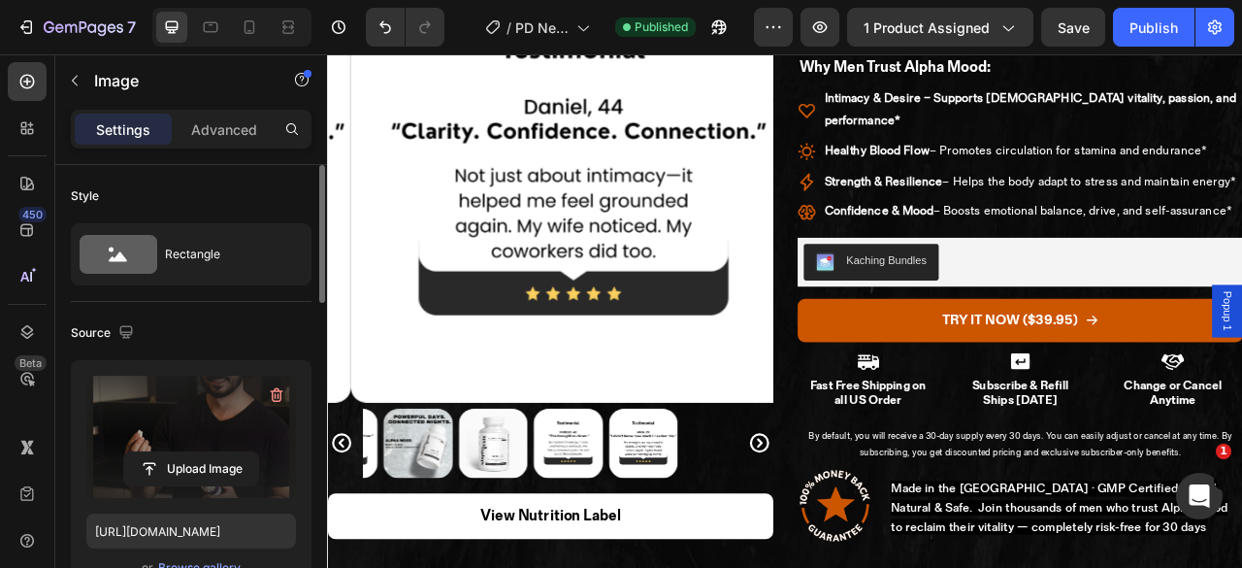
scroll to position [0, 0]
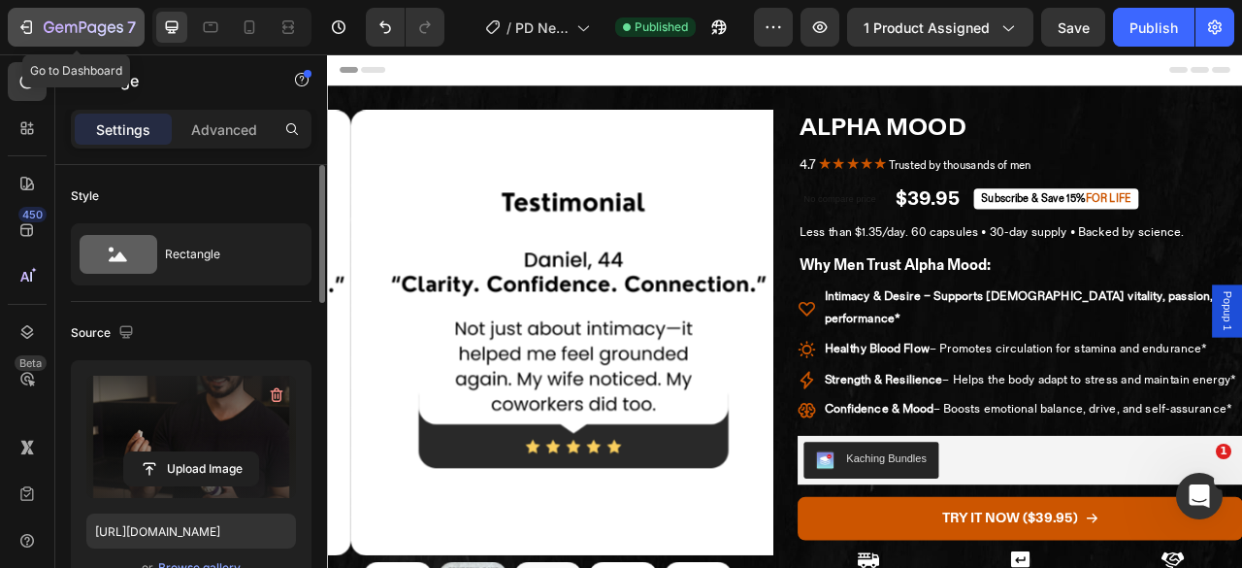
click at [60, 27] on icon "button" at bounding box center [84, 28] width 80 height 17
